Goal: Task Accomplishment & Management: Manage account settings

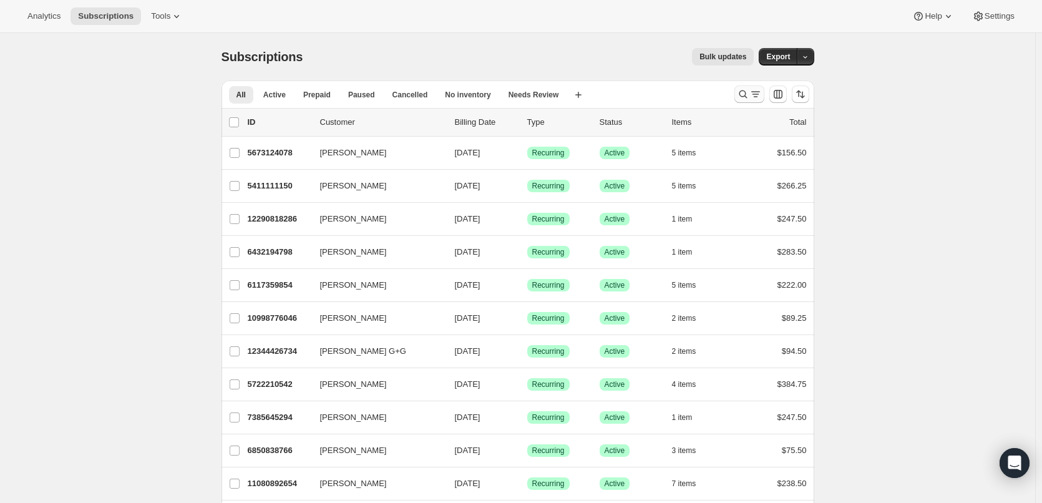
click at [756, 94] on icon "Search and filter results" at bounding box center [755, 94] width 12 height 12
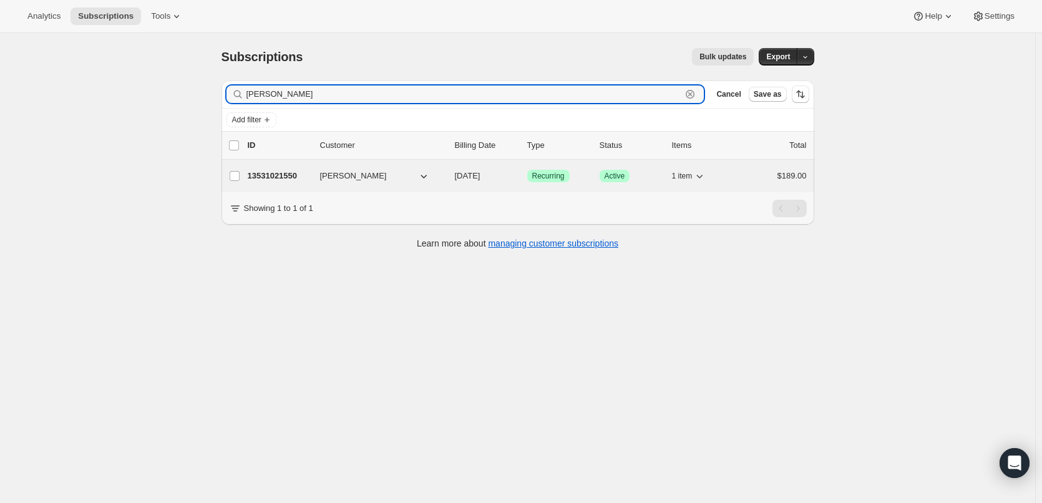
type input "[PERSON_NAME]"
click at [265, 175] on p "13531021550" at bounding box center [279, 176] width 62 height 12
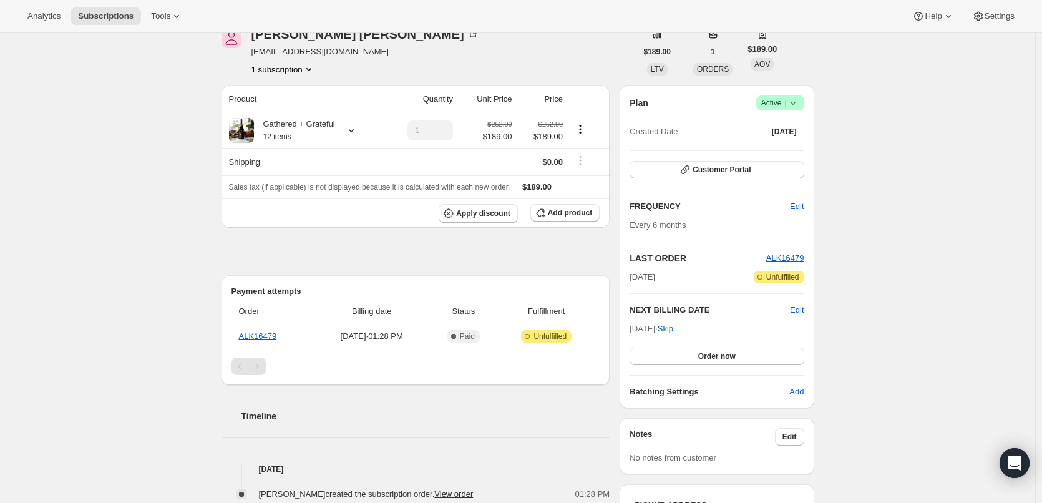
scroll to position [125, 0]
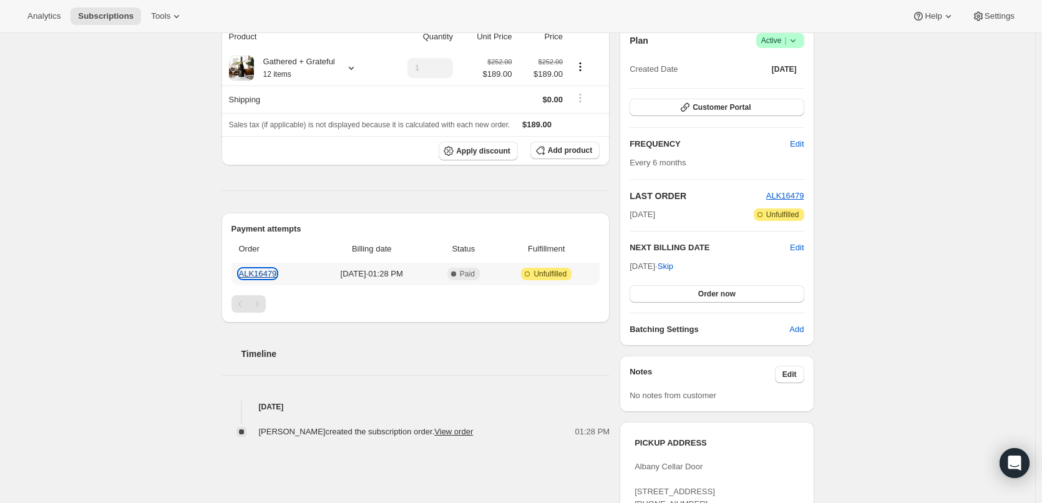
click at [268, 274] on link "ALK16479" at bounding box center [258, 273] width 38 height 9
